Goal: Navigation & Orientation: Find specific page/section

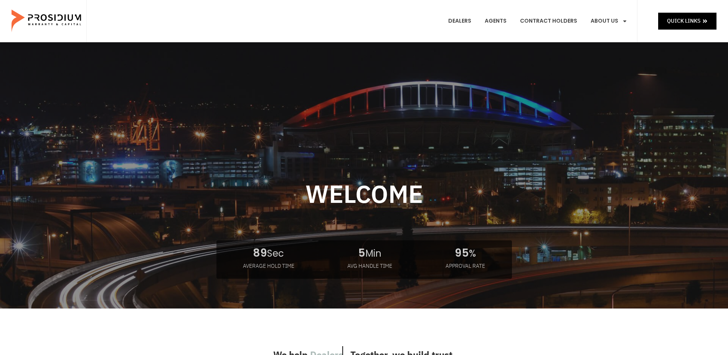
click at [699, 23] on e-page-transition at bounding box center [364, 177] width 728 height 355
click at [699, 23] on span "Quick Links" at bounding box center [683, 21] width 33 height 10
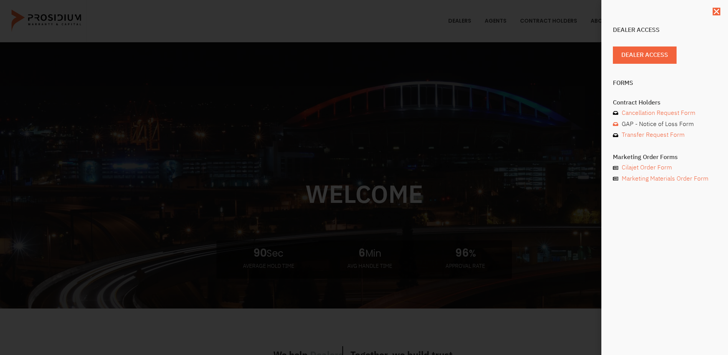
click at [654, 126] on span "GAP - Notice of Loss Form" at bounding box center [657, 124] width 74 height 11
click at [661, 115] on span "Cancellation Request Form" at bounding box center [658, 113] width 76 height 11
click at [634, 138] on span "Transfer Request Form" at bounding box center [652, 134] width 65 height 11
click at [718, 8] on icon "Close" at bounding box center [717, 12] width 8 height 8
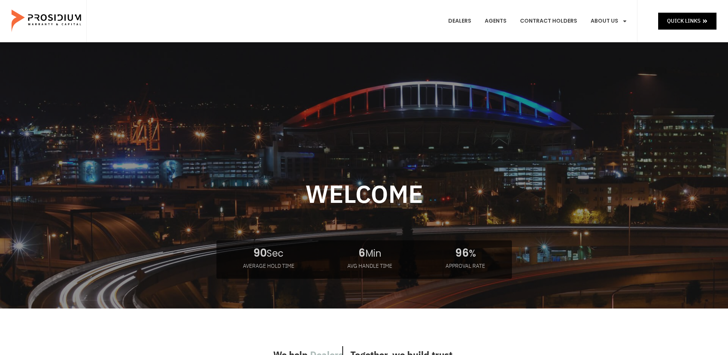
click at [513, 80] on div "Welcome AVERAGE HOLD TIME 90 Sec AVG HANDLE TIME 6 Min APPROVAL RATE 96 %" at bounding box center [364, 182] width 728 height 266
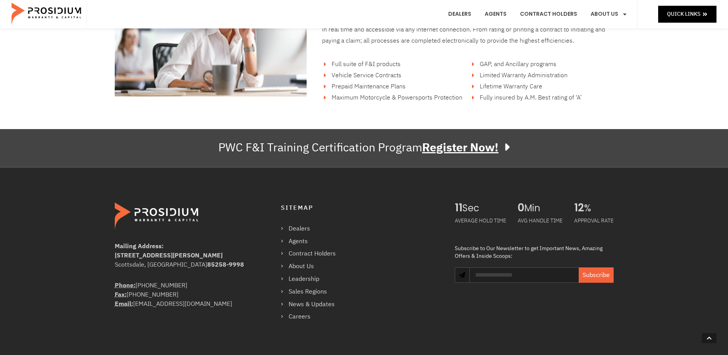
scroll to position [1344, 0]
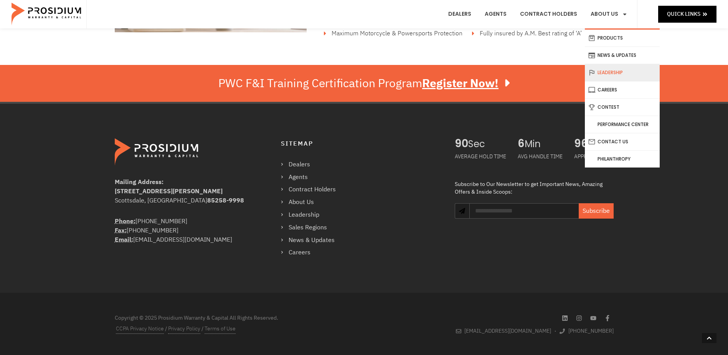
click at [620, 78] on link "Leadership" at bounding box center [622, 72] width 75 height 17
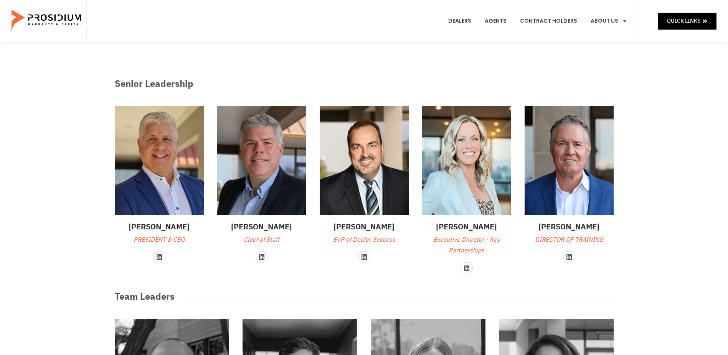
click at [680, 18] on span "Quick Links" at bounding box center [683, 21] width 33 height 10
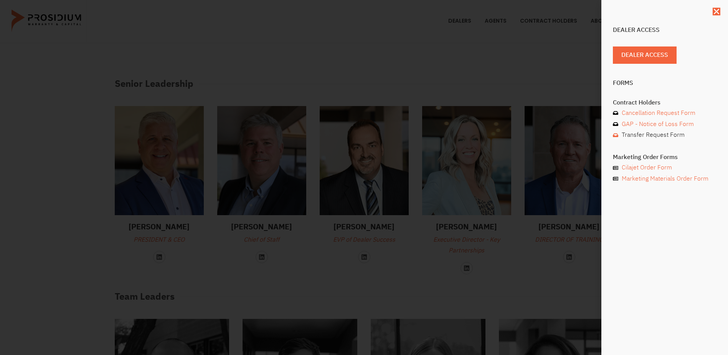
click at [662, 136] on span "Transfer Request Form" at bounding box center [652, 134] width 65 height 11
